Goal: Task Accomplishment & Management: Use online tool/utility

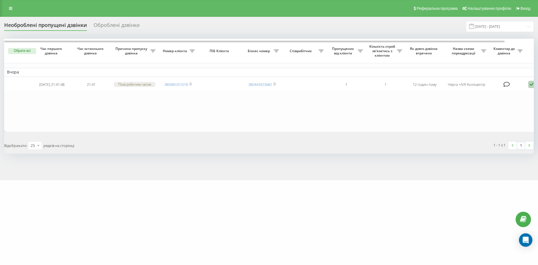
click at [116, 25] on div "Оброблені дзвінки" at bounding box center [117, 26] width 46 height 9
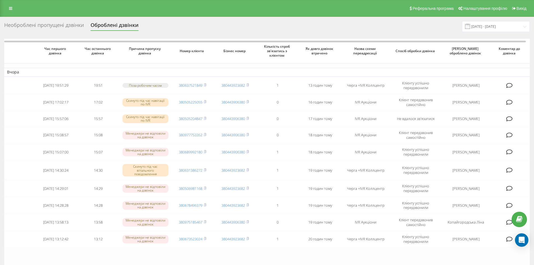
click at [54, 22] on div "Необроблені пропущені дзвінки" at bounding box center [44, 26] width 80 height 9
click at [115, 22] on div "Оброблені дзвінки" at bounding box center [115, 26] width 48 height 9
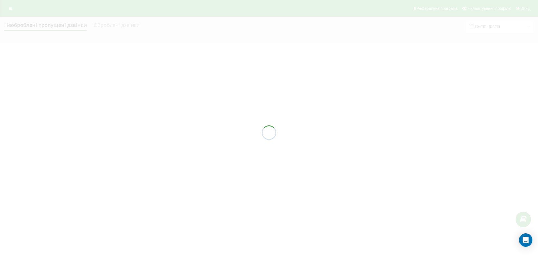
click at [117, 25] on div "Необроблені пропущені дзвінки Оброблені дзвінки [DATE] - [DATE]" at bounding box center [269, 26] width 530 height 11
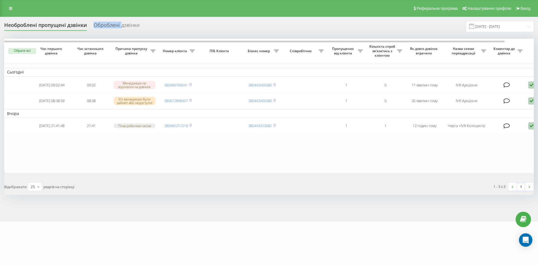
click at [117, 25] on div "Оброблені дзвінки" at bounding box center [117, 26] width 46 height 9
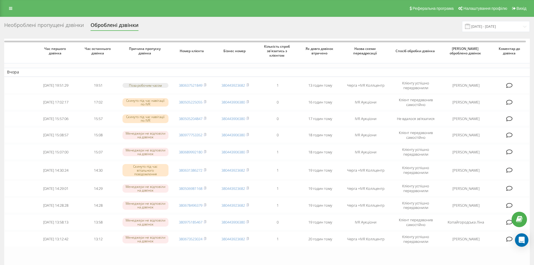
click at [50, 26] on div "Необроблені пропущені дзвінки" at bounding box center [44, 26] width 80 height 9
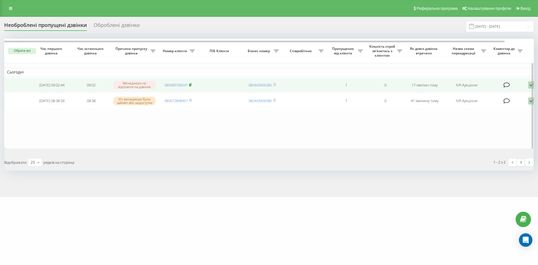
click at [191, 84] on icon at bounding box center [190, 84] width 2 height 3
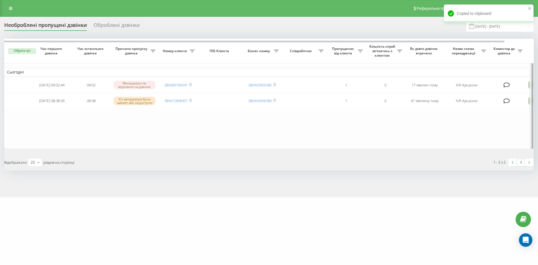
click at [531, 85] on div at bounding box center [532, 95] width 4 height 112
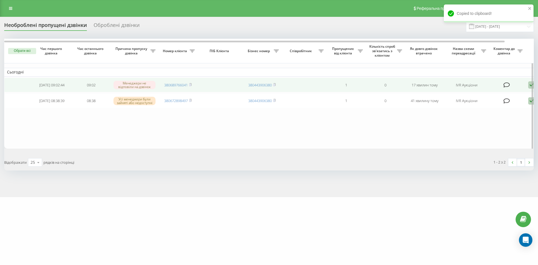
click at [529, 85] on icon at bounding box center [531, 85] width 7 height 8
click at [499, 98] on div "Не вдалося зв'язатися" at bounding box center [507, 94] width 105 height 10
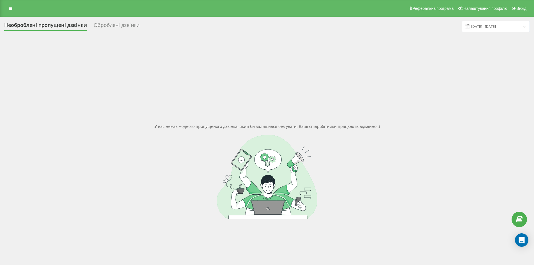
click at [109, 25] on div "Оброблені дзвінки" at bounding box center [117, 26] width 46 height 9
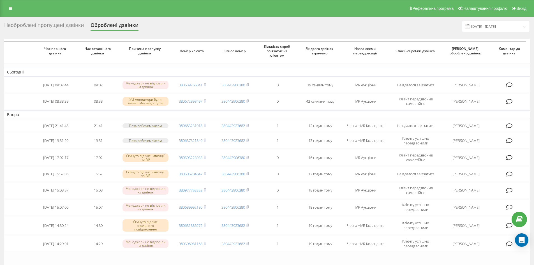
click at [42, 25] on div "Необроблені пропущені дзвінки" at bounding box center [44, 26] width 80 height 9
